Goal: Information Seeking & Learning: Learn about a topic

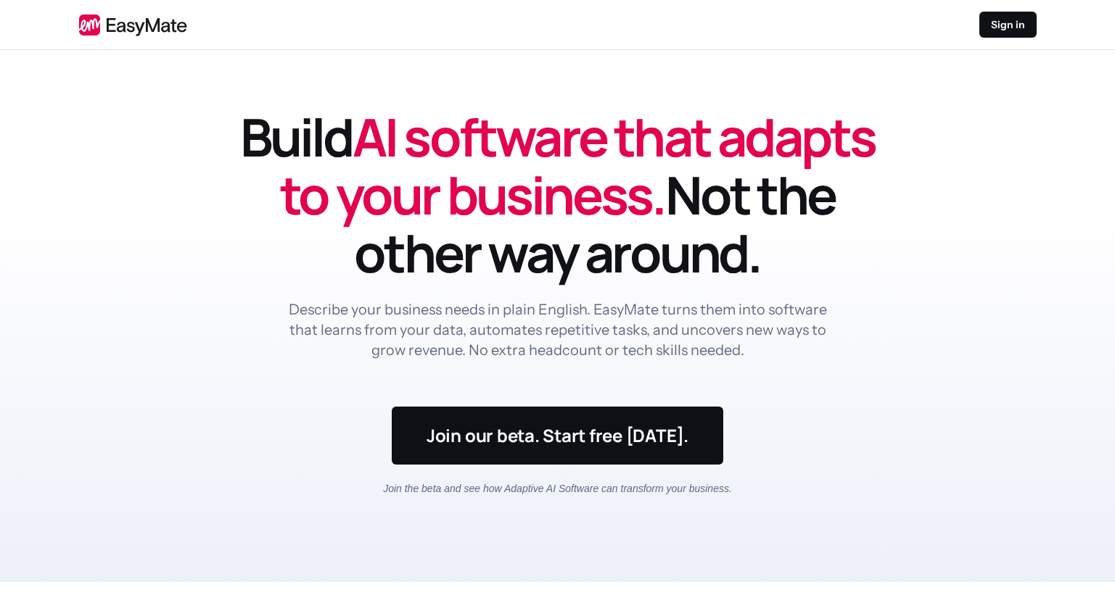
click at [429, 318] on p "Describe your business needs in plain English. EasyMate turns them into softwar…" at bounding box center [557, 330] width 545 height 61
click at [725, 368] on div "Build AI software that adapts to your business. Not the other way around. Descr…" at bounding box center [558, 257] width 638 height 299
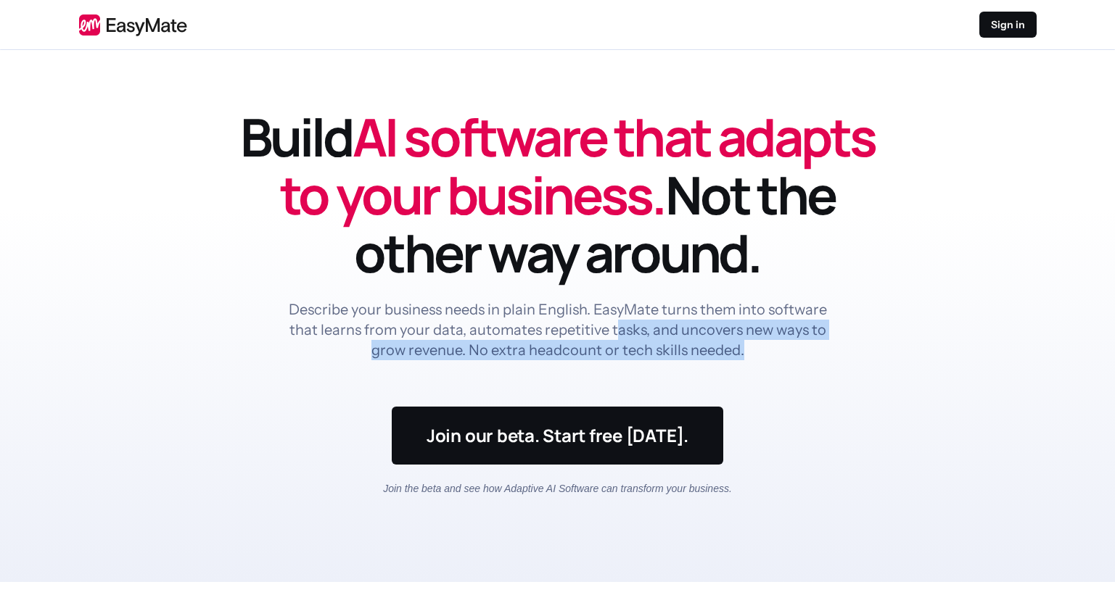
drag, startPoint x: 751, startPoint y: 356, endPoint x: 614, endPoint y: 328, distance: 140.0
click at [614, 328] on p "Describe your business needs in plain English. EasyMate turns them into softwar…" at bounding box center [557, 330] width 545 height 61
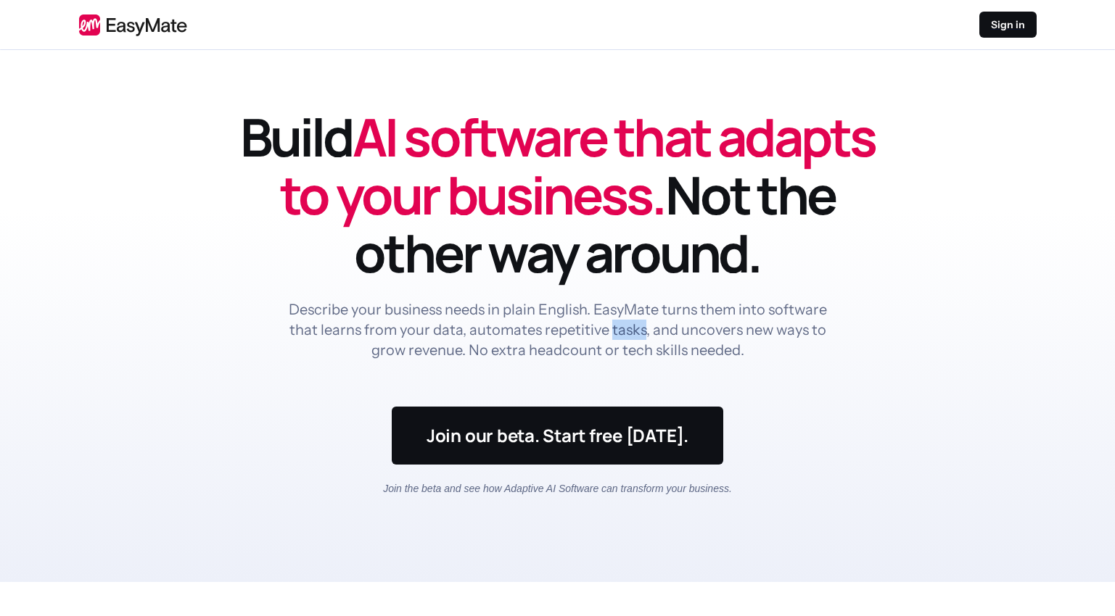
click at [614, 328] on p "Describe your business needs in plain English. EasyMate turns them into softwar…" at bounding box center [557, 330] width 545 height 61
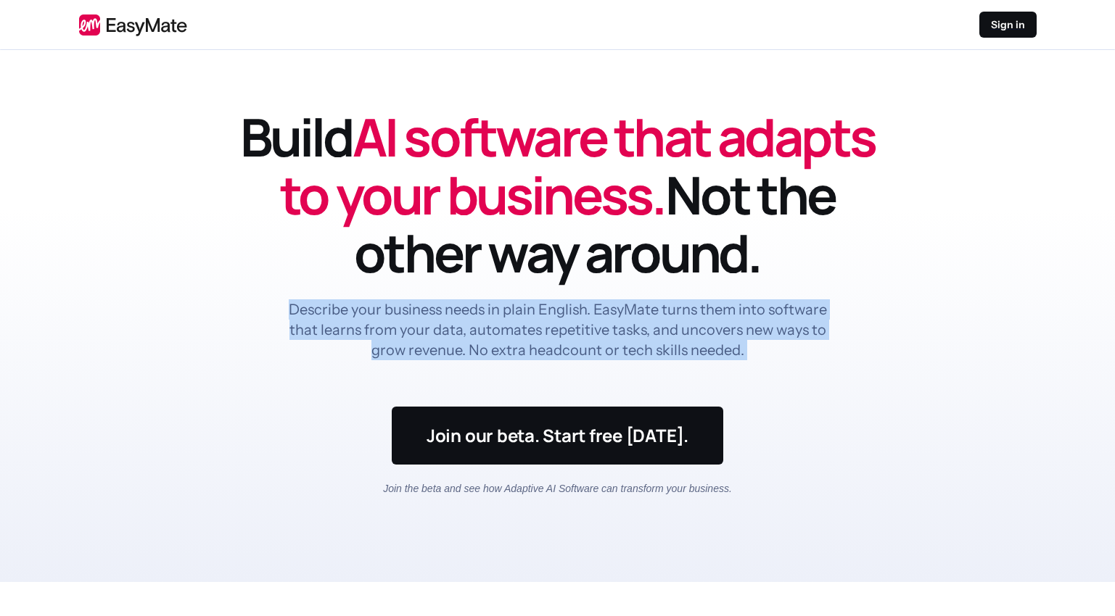
click at [614, 328] on p "Describe your business needs in plain English. EasyMate turns them into softwar…" at bounding box center [557, 330] width 545 height 61
click at [614, 329] on p "Describe your business needs in plain English. EasyMate turns them into softwar…" at bounding box center [557, 330] width 545 height 61
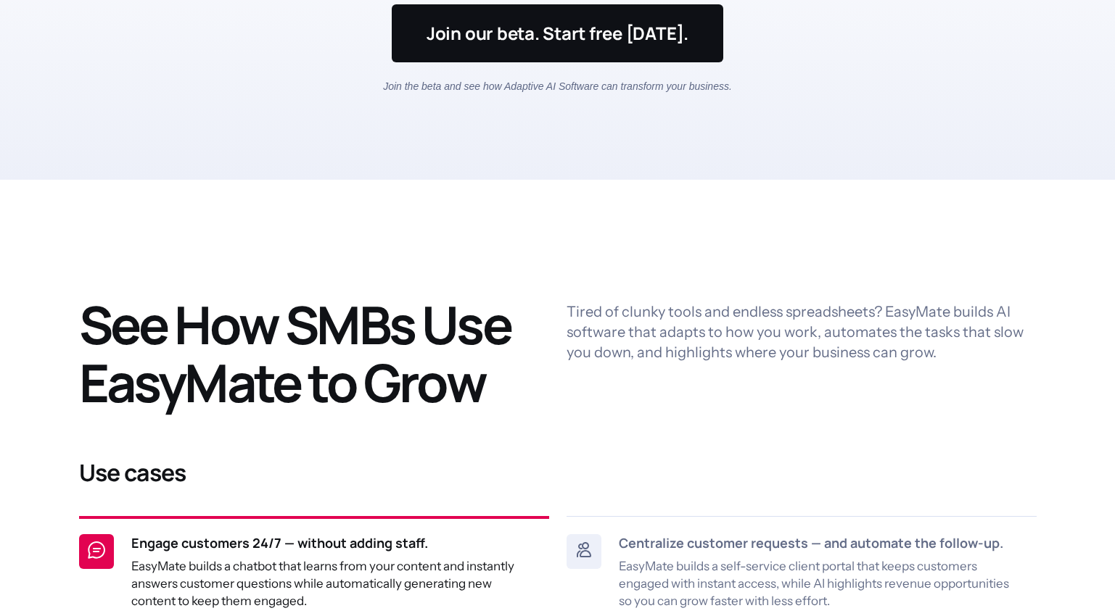
scroll to position [404, 0]
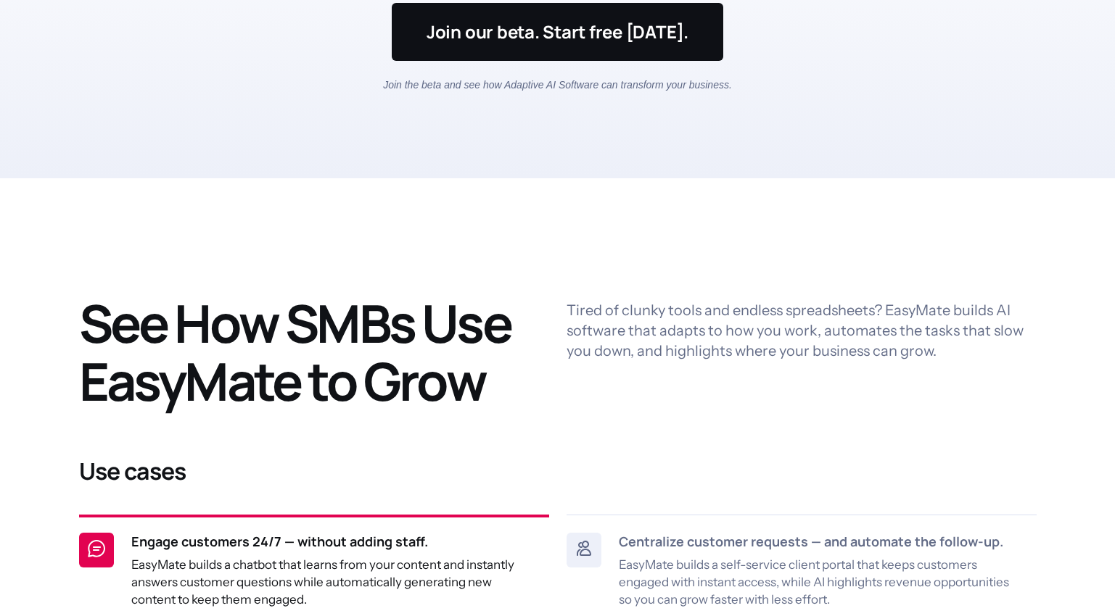
click at [569, 305] on p "Tired of clunky tools and endless spreadsheets? EasyMate builds AI software tha…" at bounding box center [801, 330] width 470 height 61
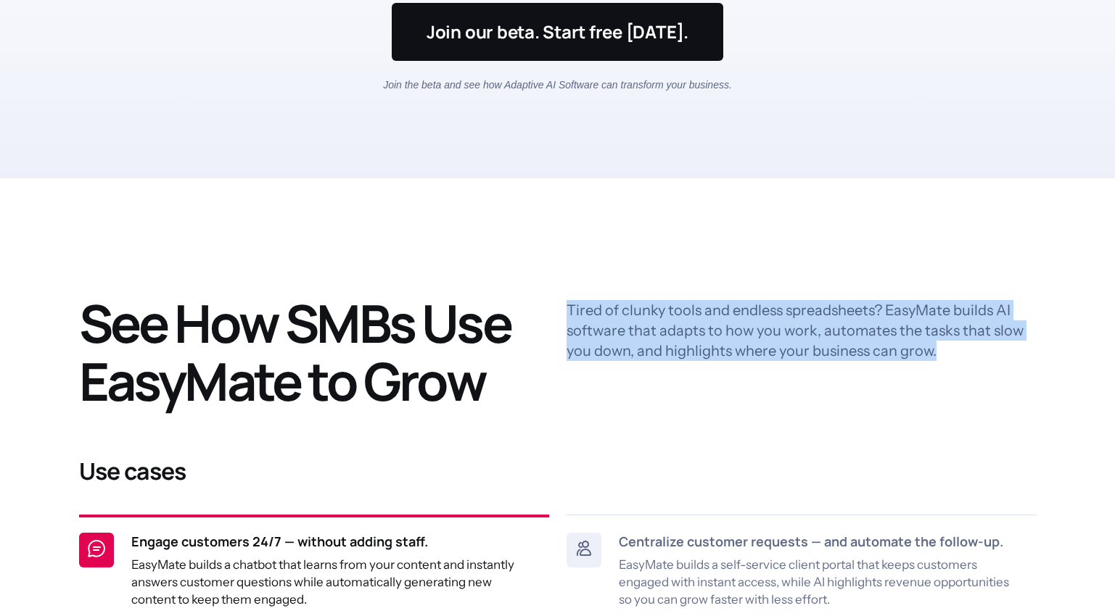
click at [569, 305] on p "Tired of clunky tools and endless spreadsheets? EasyMate builds AI software tha…" at bounding box center [801, 330] width 470 height 61
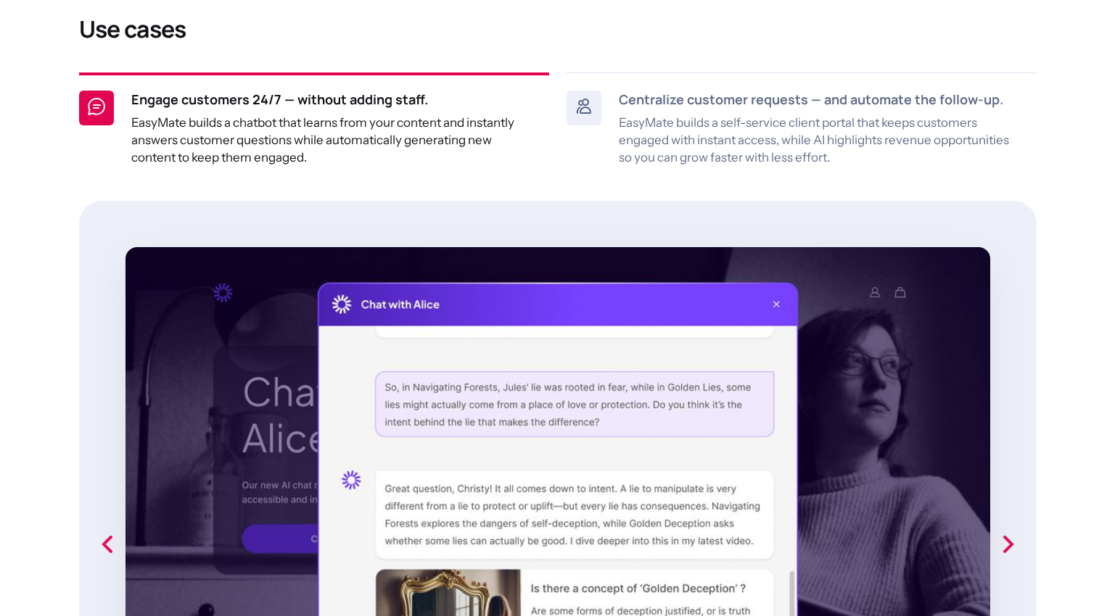
scroll to position [848, 0]
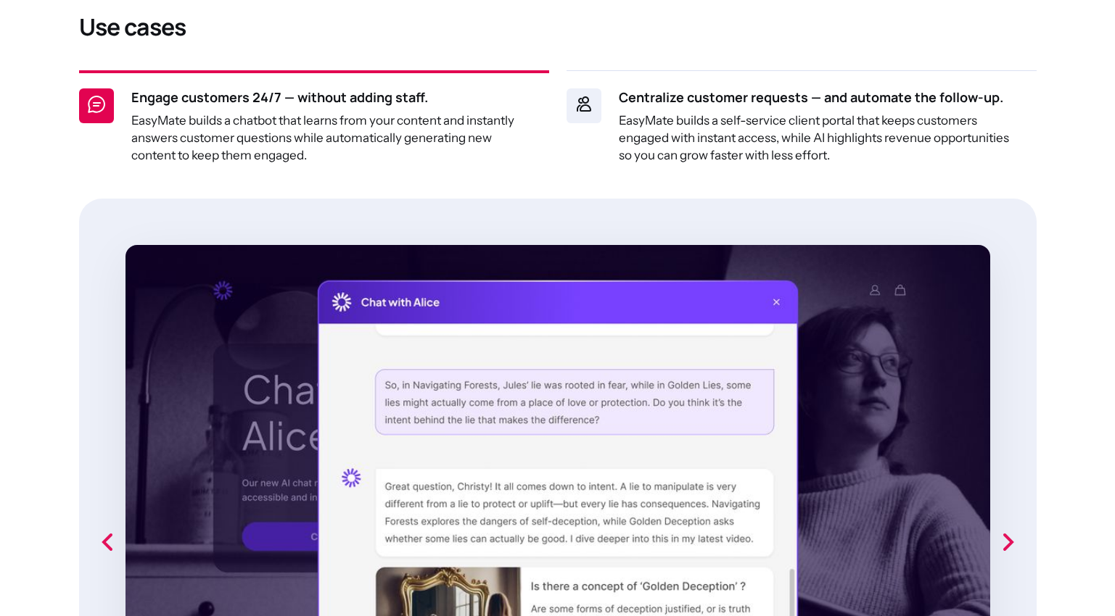
click at [602, 141] on link "Centralize customer requests — and automate the follow-up. EasyMate builds a se…" at bounding box center [801, 125] width 470 height 111
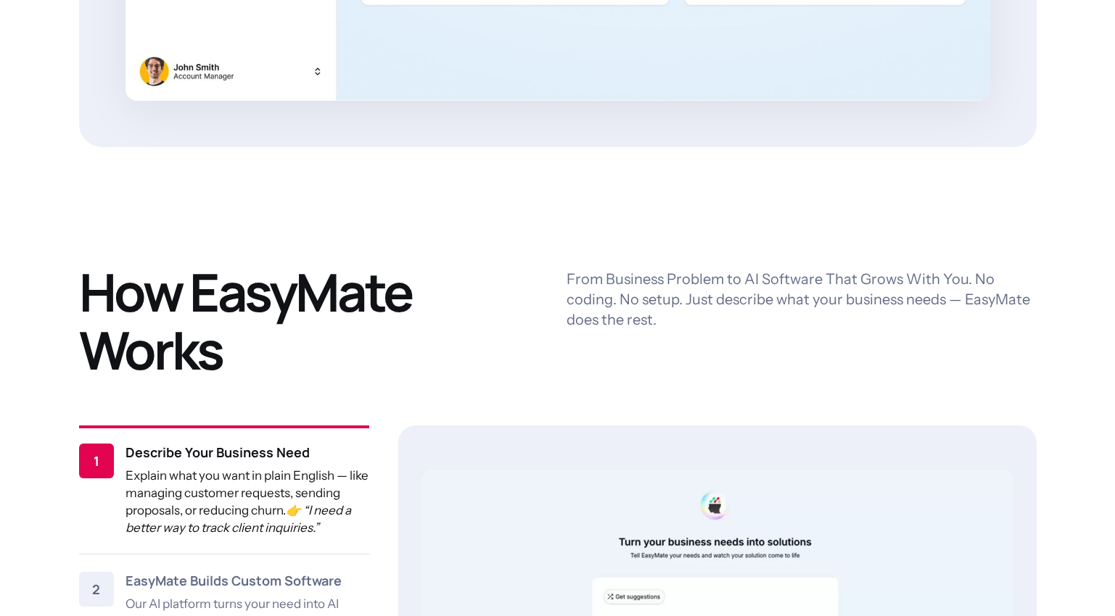
scroll to position [1589, 0]
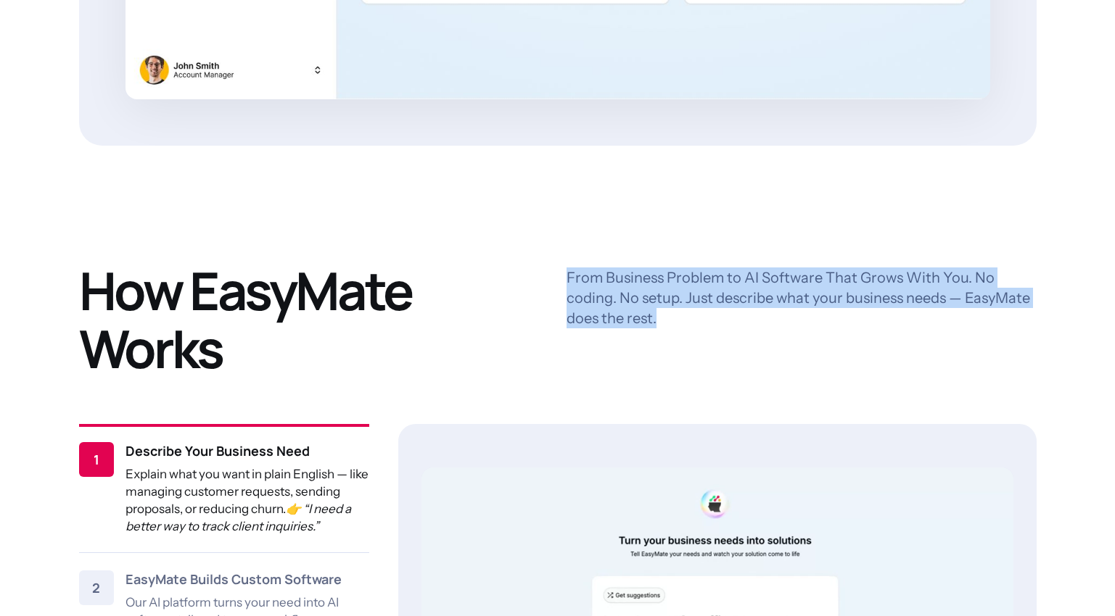
drag, startPoint x: 563, startPoint y: 281, endPoint x: 738, endPoint y: 319, distance: 178.2
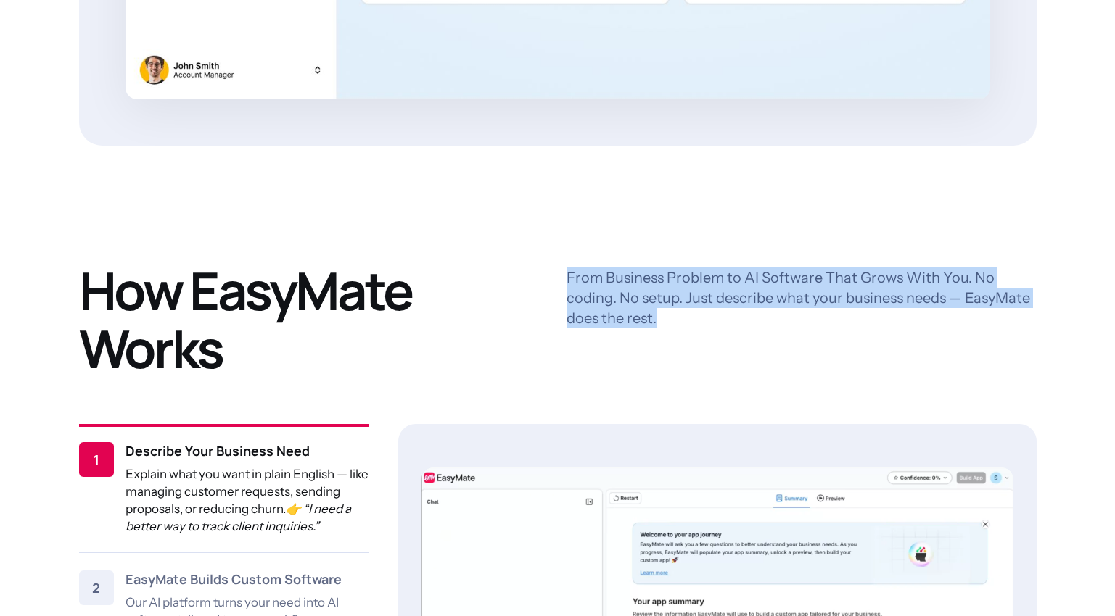
click at [738, 319] on div "How EasyMate Works From Business Problem to AI Software That Grows With You. No…" at bounding box center [557, 320] width 957 height 116
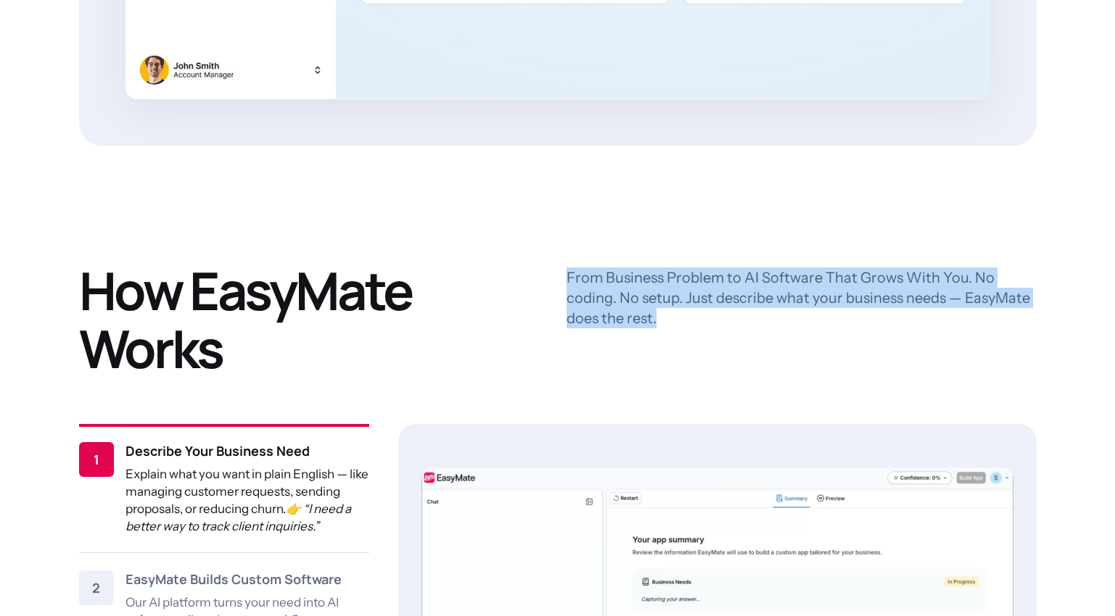
click at [738, 319] on p "From Business Problem to AI Software That Grows With You. No coding. No setup. …" at bounding box center [801, 298] width 470 height 61
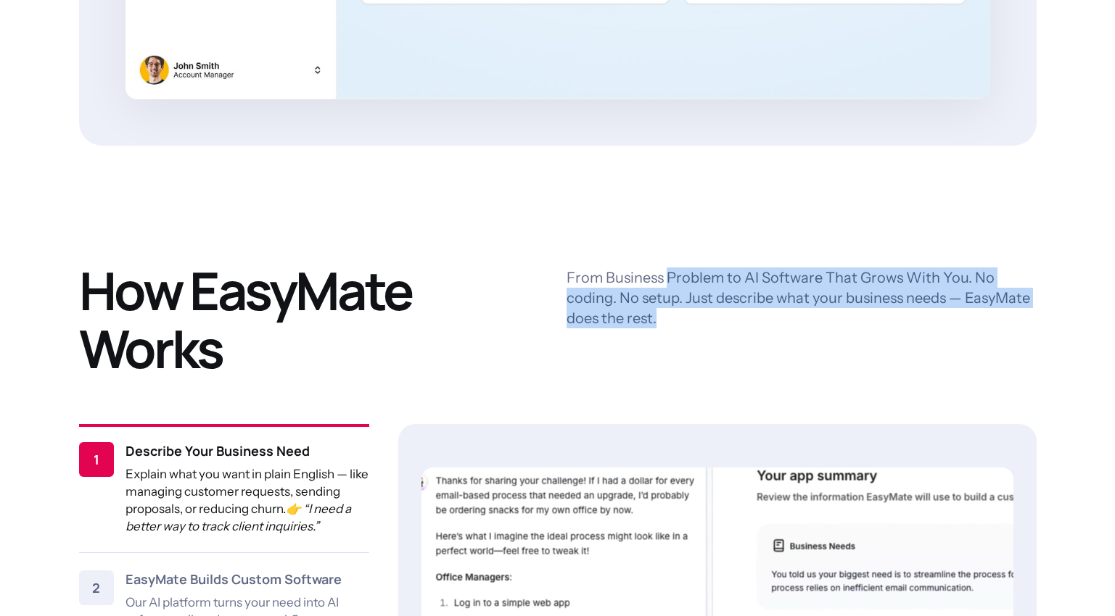
drag, startPoint x: 738, startPoint y: 319, endPoint x: 708, endPoint y: 271, distance: 56.3
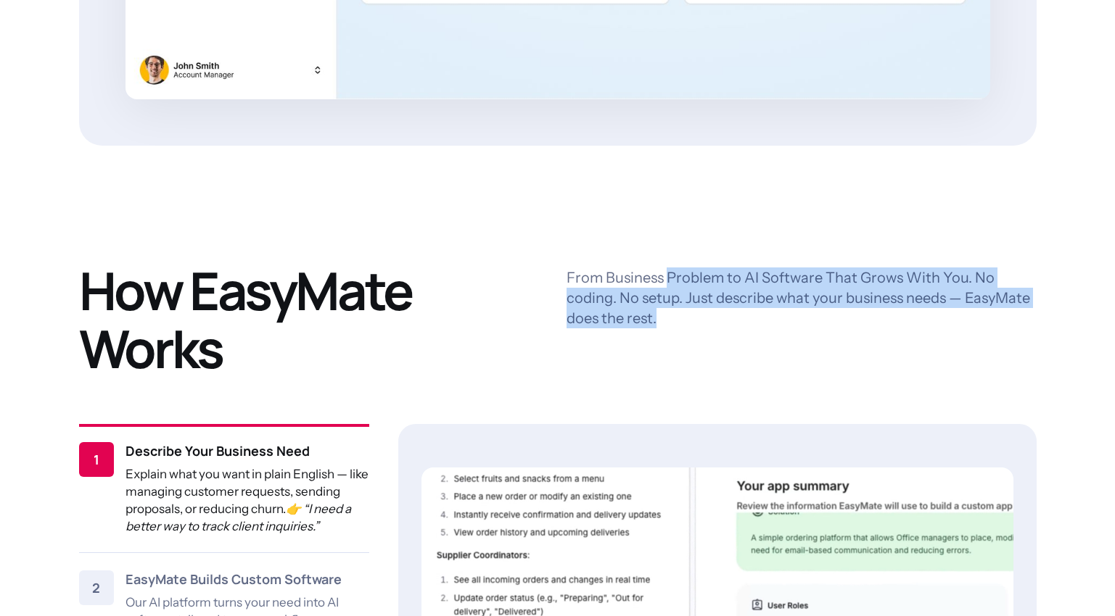
click at [708, 271] on p "From Business Problem to AI Software That Grows With You. No coding. No setup. …" at bounding box center [801, 298] width 470 height 61
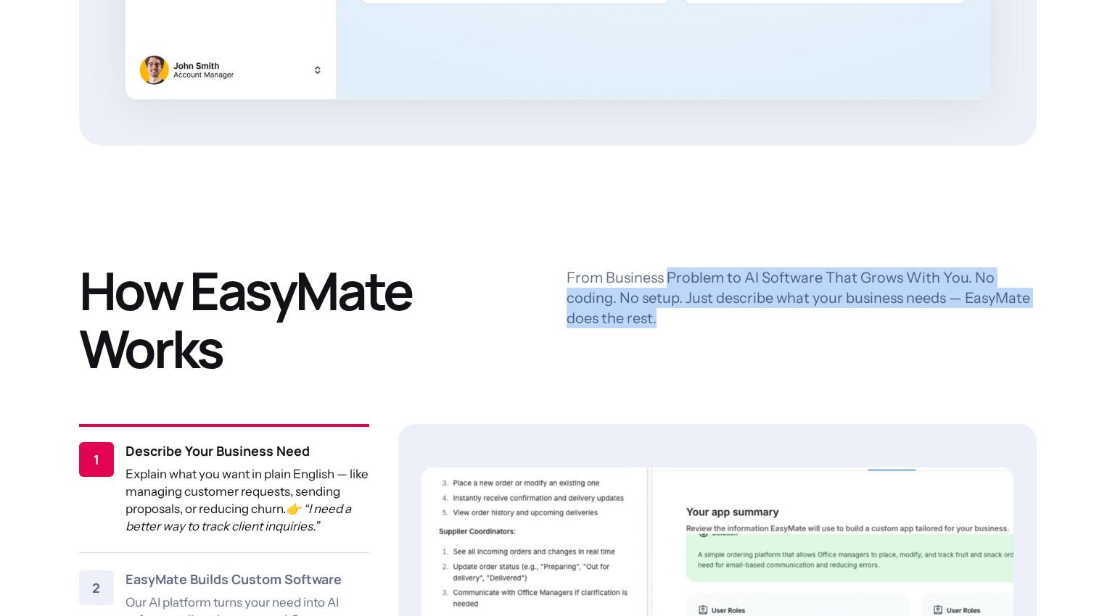
click at [708, 271] on p "From Business Problem to AI Software That Grows With You. No coding. No setup. …" at bounding box center [801, 298] width 470 height 61
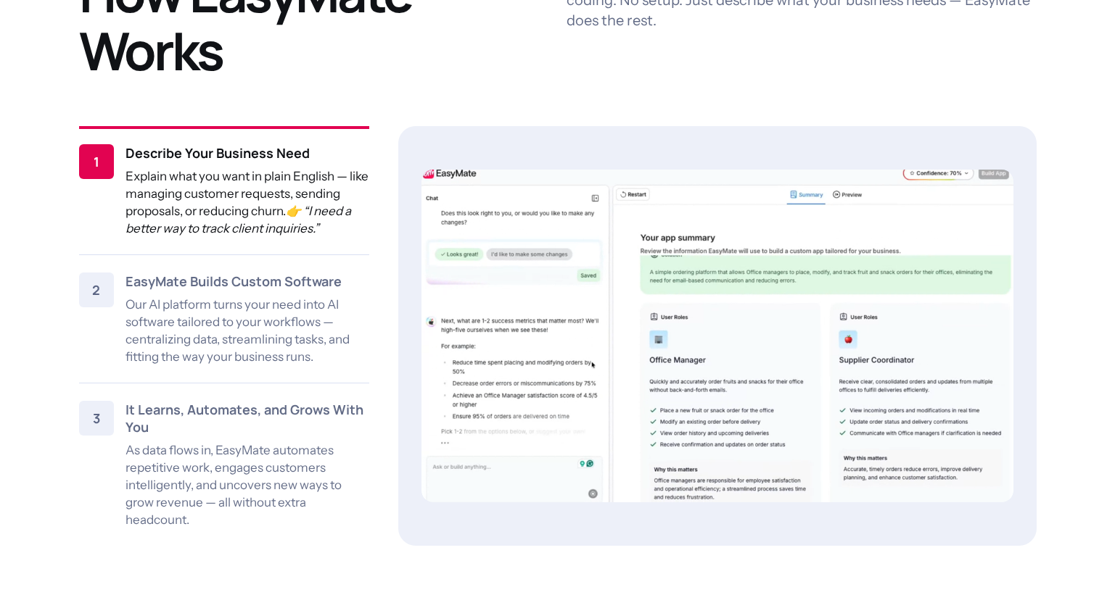
scroll to position [1888, 0]
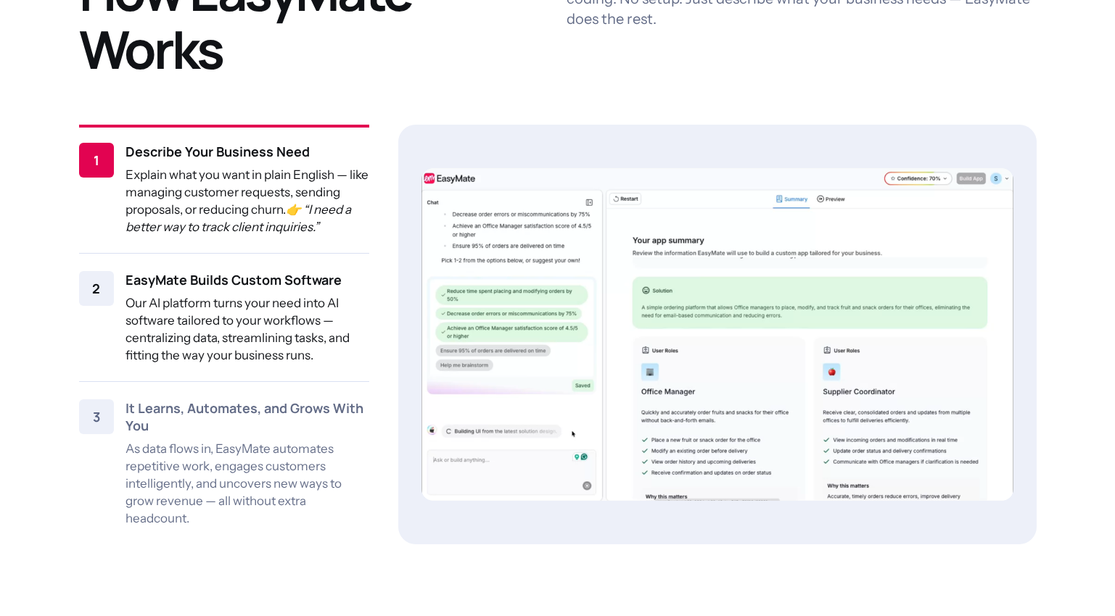
click at [249, 299] on p "Our AI platform turns your need into AI software tailored to your workflows — c…" at bounding box center [247, 329] width 244 height 70
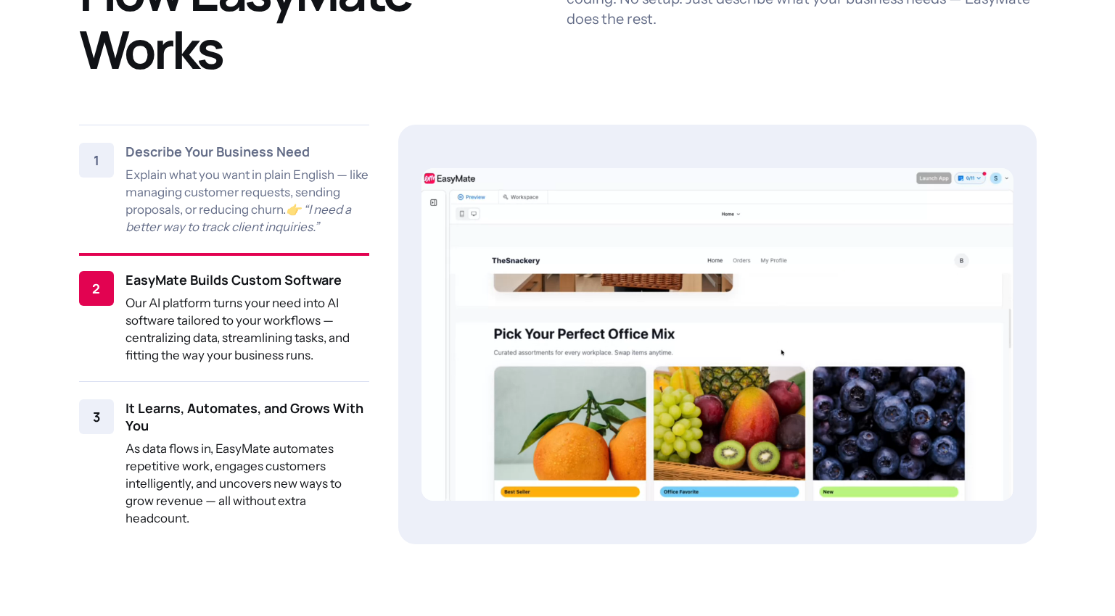
click at [280, 453] on p "As data flows in, EasyMate automates repetitive work, engages customers intelli…" at bounding box center [247, 483] width 244 height 87
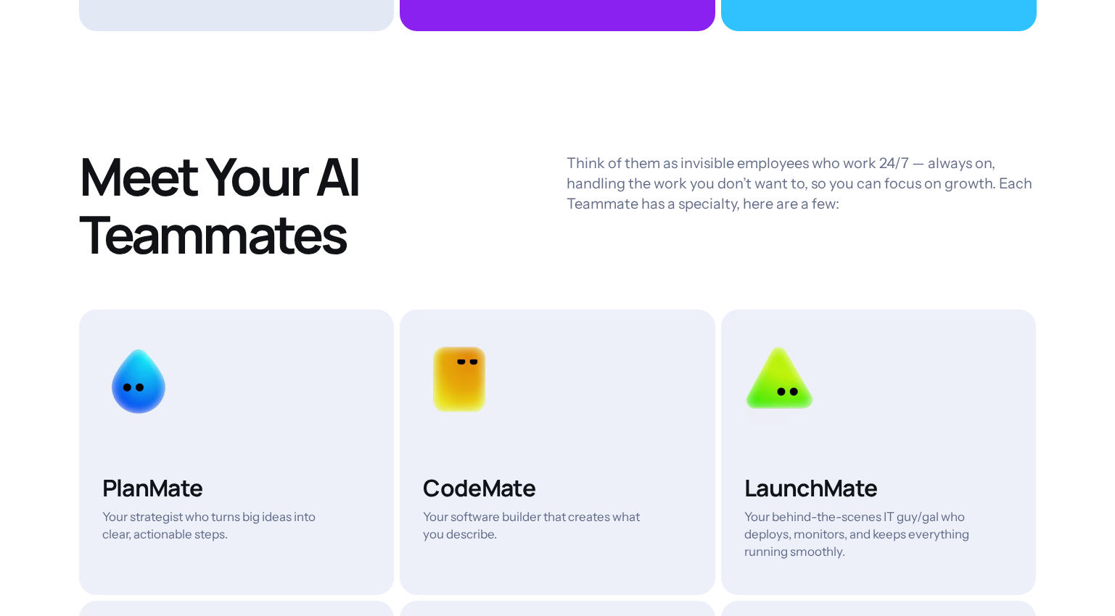
scroll to position [3929, 0]
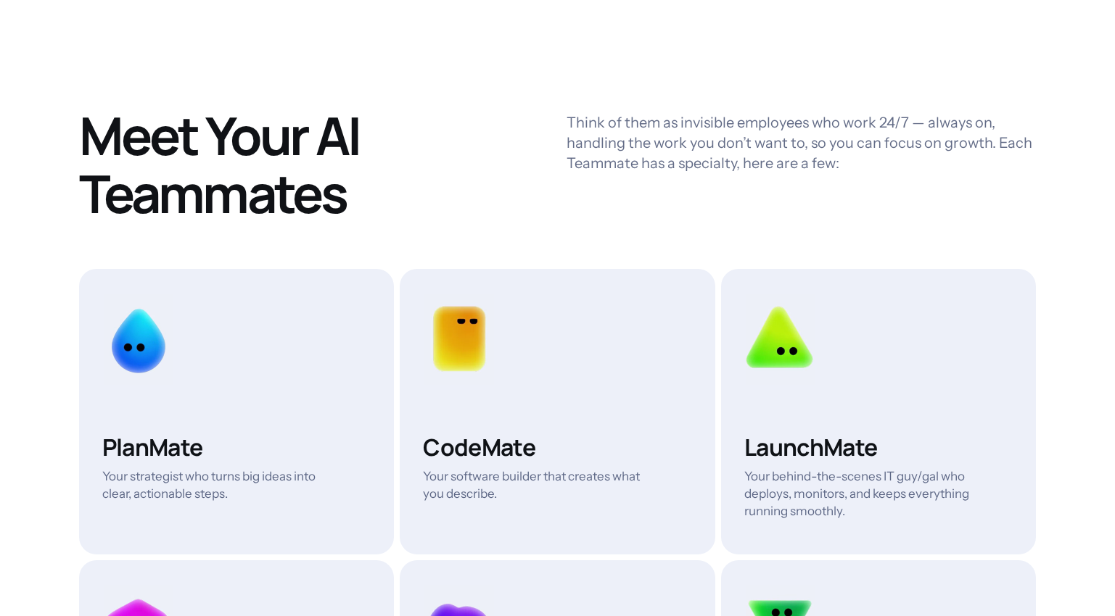
click at [251, 481] on p "Your strategist who turns big ideas into clear, actionable steps." at bounding box center [222, 485] width 240 height 35
click at [302, 494] on div "PlanMate Your strategist who turns big ideas into clear, actionable steps." at bounding box center [236, 412] width 315 height 286
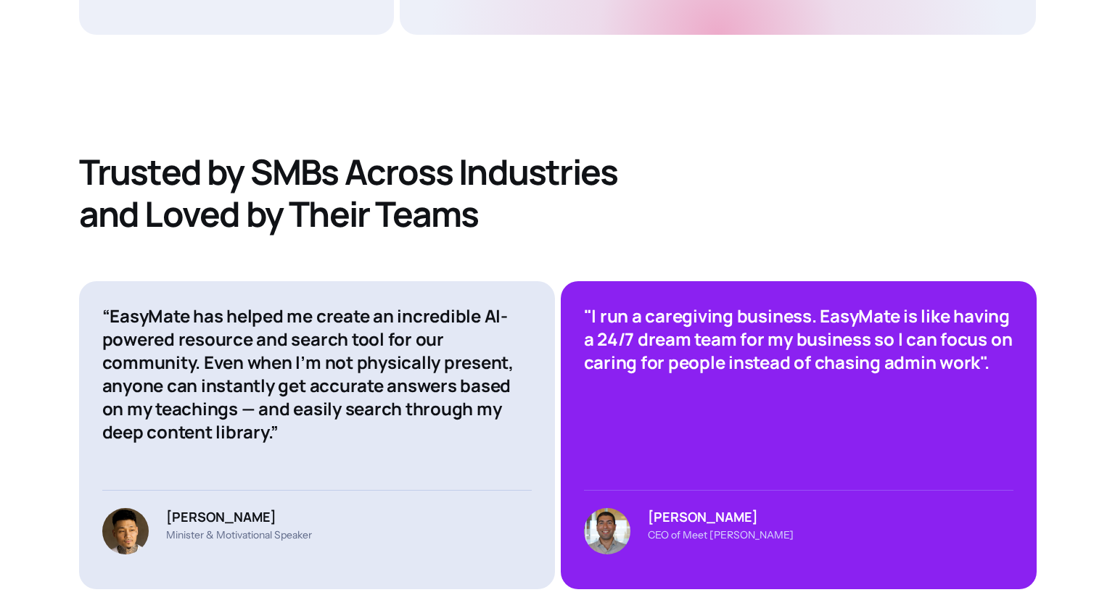
scroll to position [5033, 0]
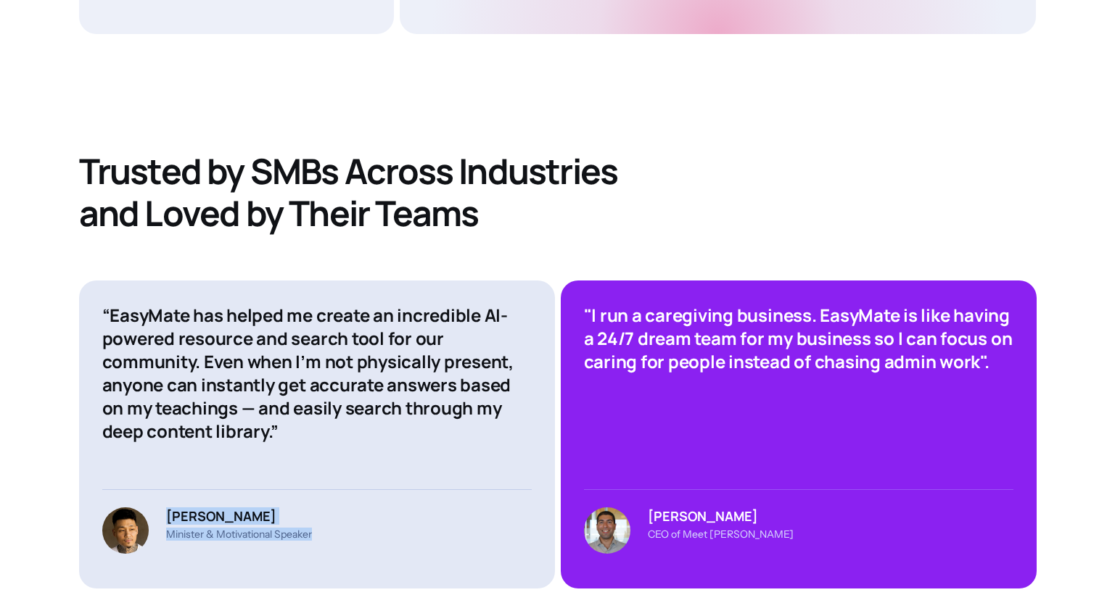
drag, startPoint x: 302, startPoint y: 494, endPoint x: 360, endPoint y: 530, distance: 68.4
click at [360, 530] on div "[PERSON_NAME] Minister & Motivational Speaker" at bounding box center [316, 522] width 429 height 65
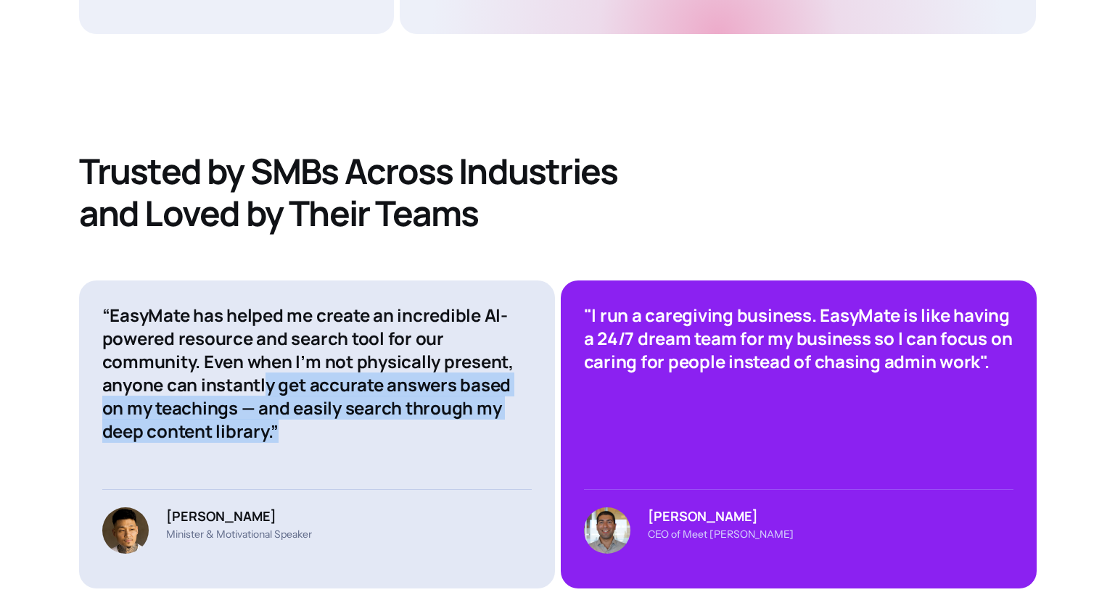
drag, startPoint x: 306, startPoint y: 436, endPoint x: 267, endPoint y: 378, distance: 70.0
click at [267, 378] on div "“EasyMate has helped me create an incredible AI-powered resource and search too…" at bounding box center [317, 435] width 476 height 308
click at [267, 378] on h4 "“EasyMate has helped me create an incredible AI-powered resource and search too…" at bounding box center [316, 373] width 429 height 139
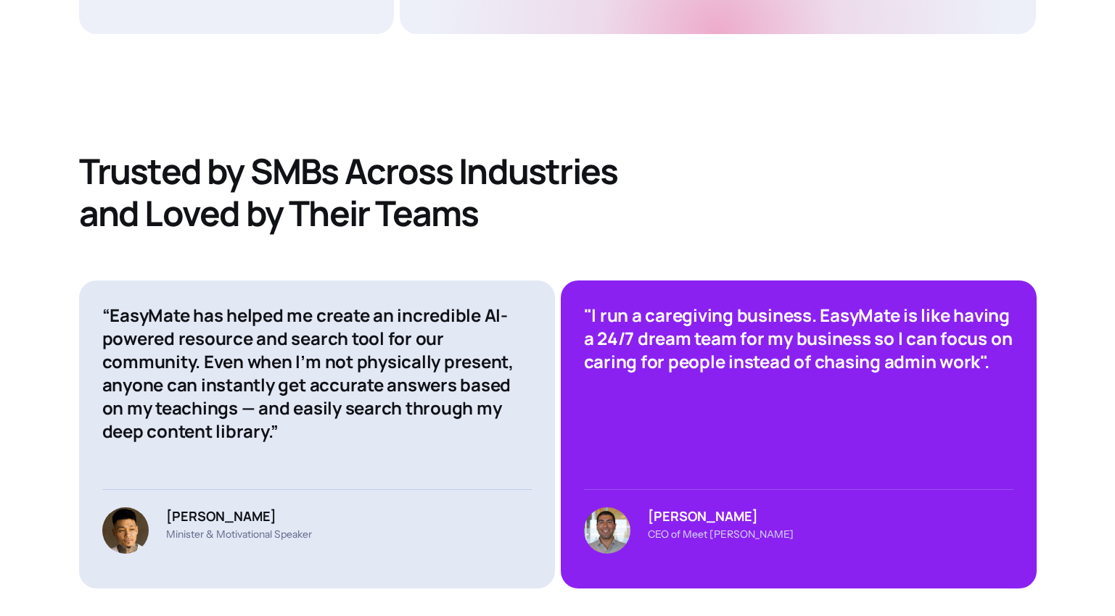
click at [281, 417] on h4 "“EasyMate has helped me create an incredible AI-powered resource and search too…" at bounding box center [316, 373] width 429 height 139
drag, startPoint x: 695, startPoint y: 497, endPoint x: 775, endPoint y: 536, distance: 89.5
click at [775, 536] on div "[PERSON_NAME] CEO of Meet [PERSON_NAME]" at bounding box center [798, 522] width 429 height 65
click at [775, 534] on div "[PERSON_NAME] CEO of Meet [PERSON_NAME]" at bounding box center [798, 522] width 429 height 65
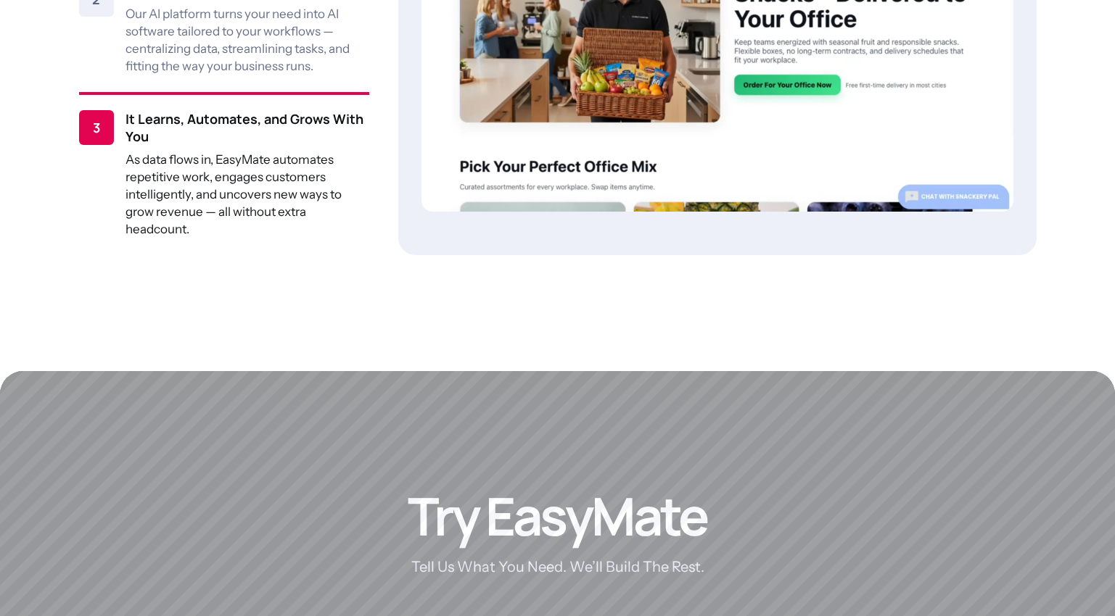
scroll to position [1572, 0]
